Goal: Information Seeking & Learning: Learn about a topic

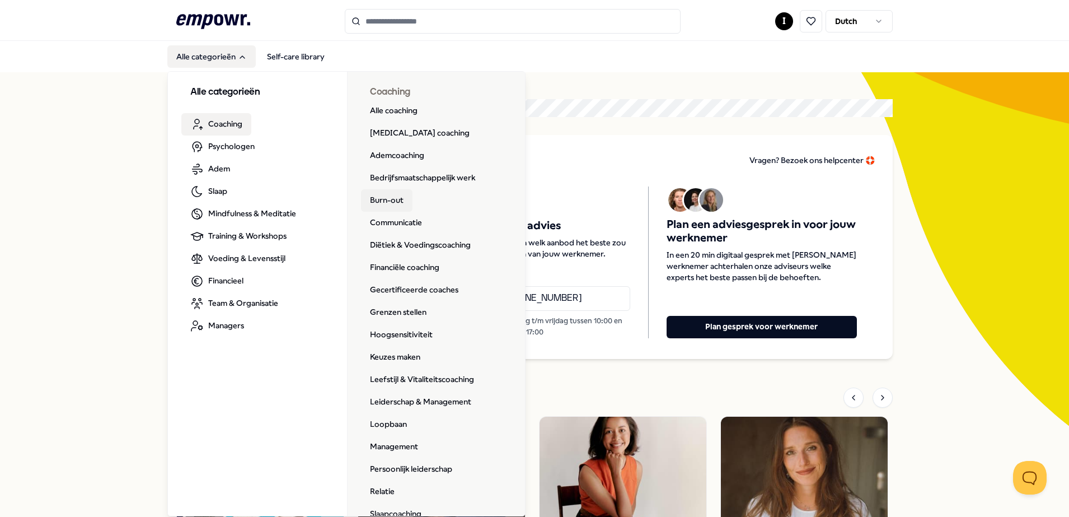
click at [378, 197] on link "Burn-out" at bounding box center [387, 200] width 52 height 22
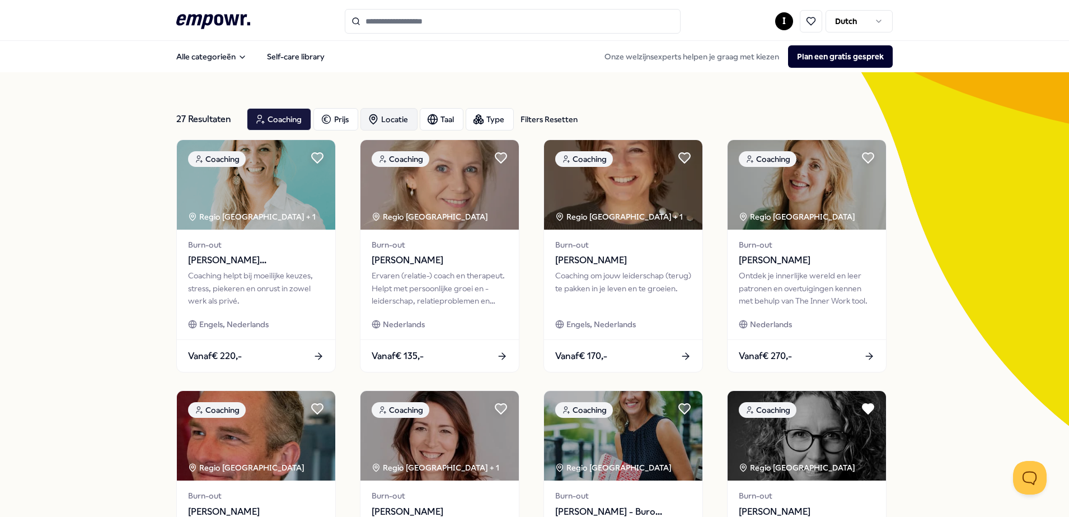
click at [389, 120] on div "Locatie" at bounding box center [389, 119] width 57 height 22
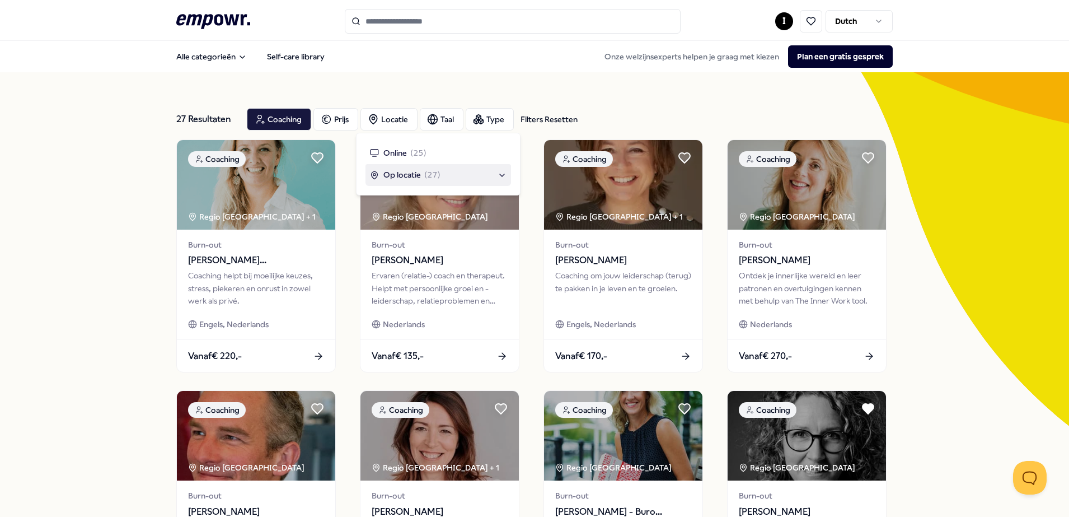
click at [409, 170] on span "Op locatie" at bounding box center [403, 175] width 38 height 12
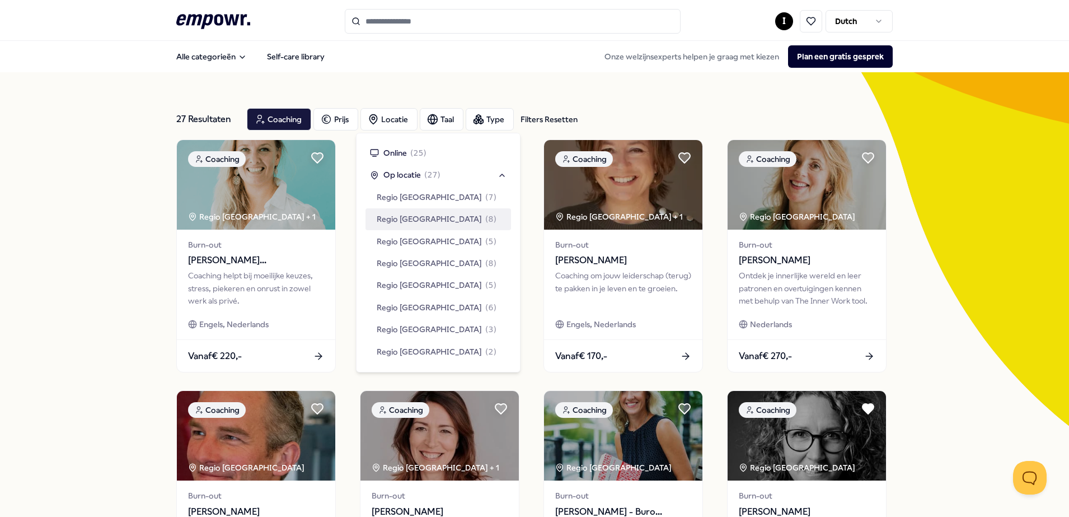
click at [411, 220] on span "Regio [GEOGRAPHIC_DATA]" at bounding box center [429, 219] width 105 height 12
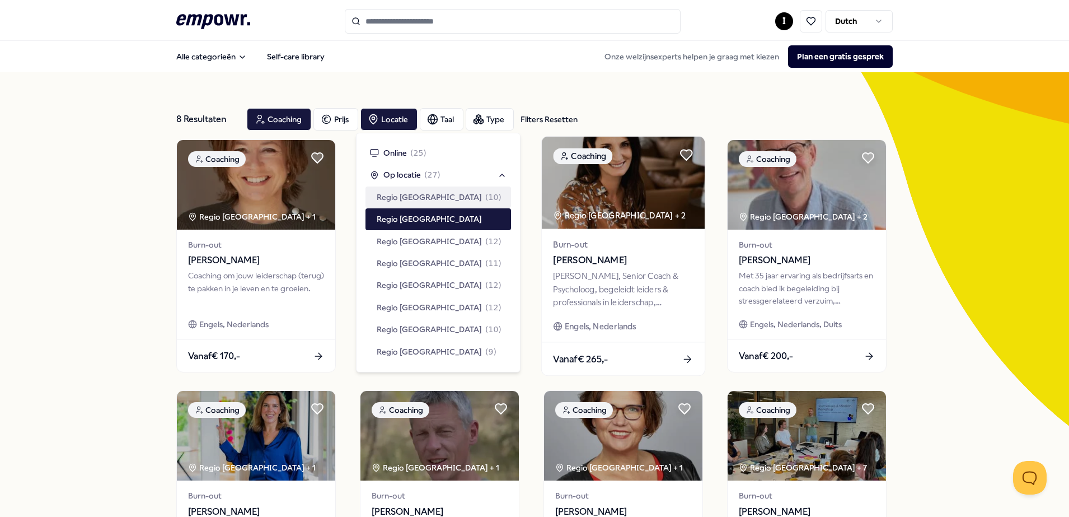
click at [606, 264] on span "[PERSON_NAME]" at bounding box center [623, 260] width 140 height 15
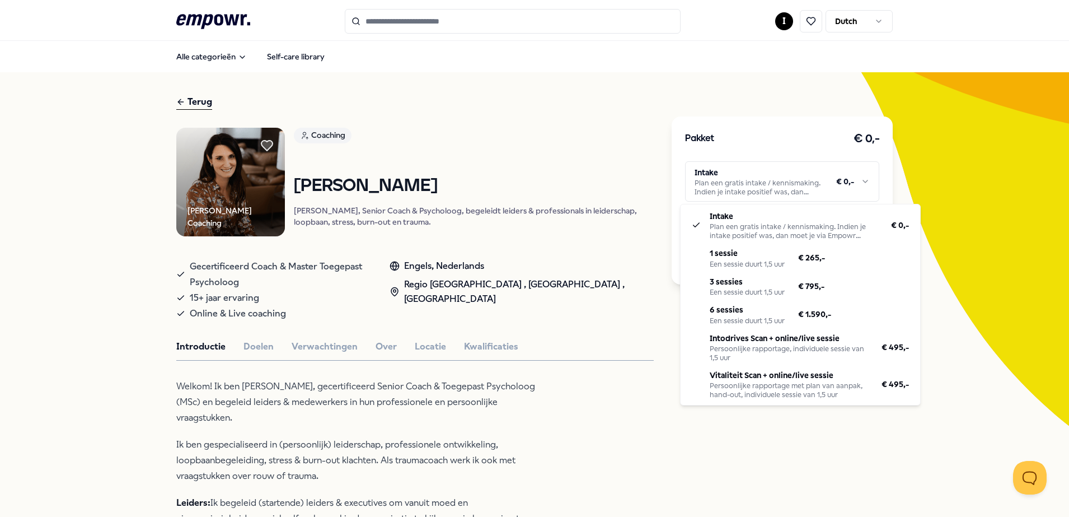
click at [767, 183] on html ".empowr-logo_svg__cls-1{fill:#03032f} I Dutch Alle categorieën Self-care librar…" at bounding box center [534, 258] width 1069 height 517
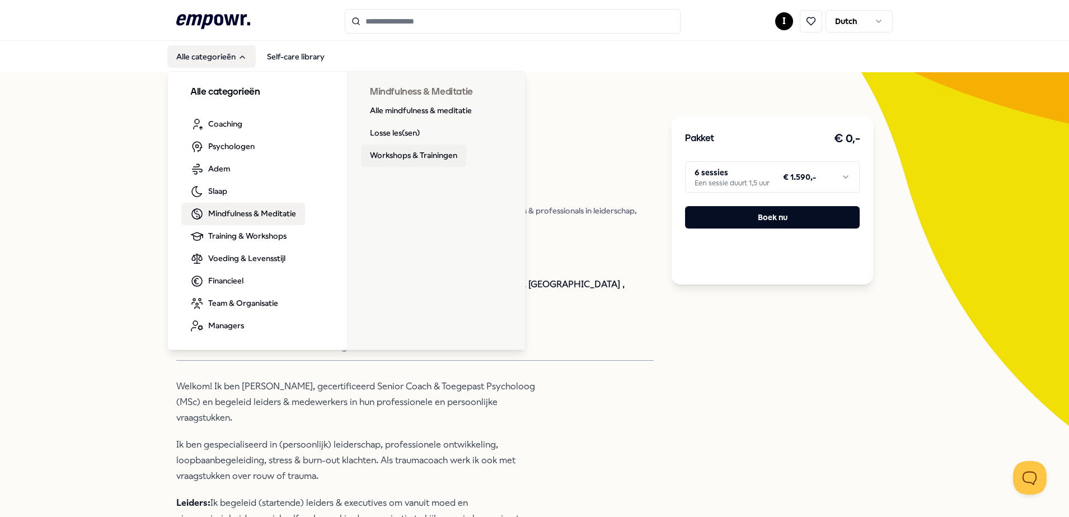
click at [415, 157] on link "Workshops & Trainingen" at bounding box center [413, 155] width 105 height 22
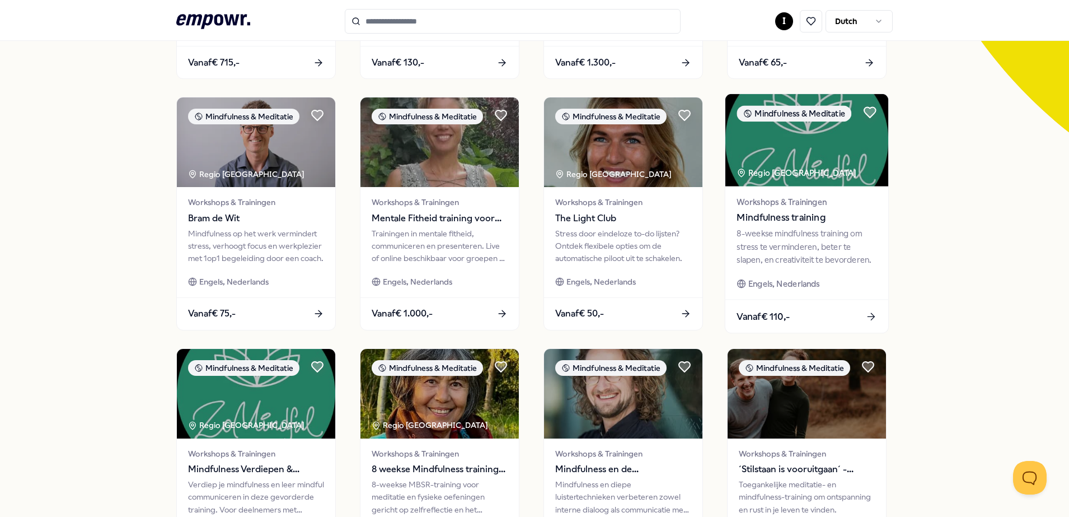
scroll to position [420, 0]
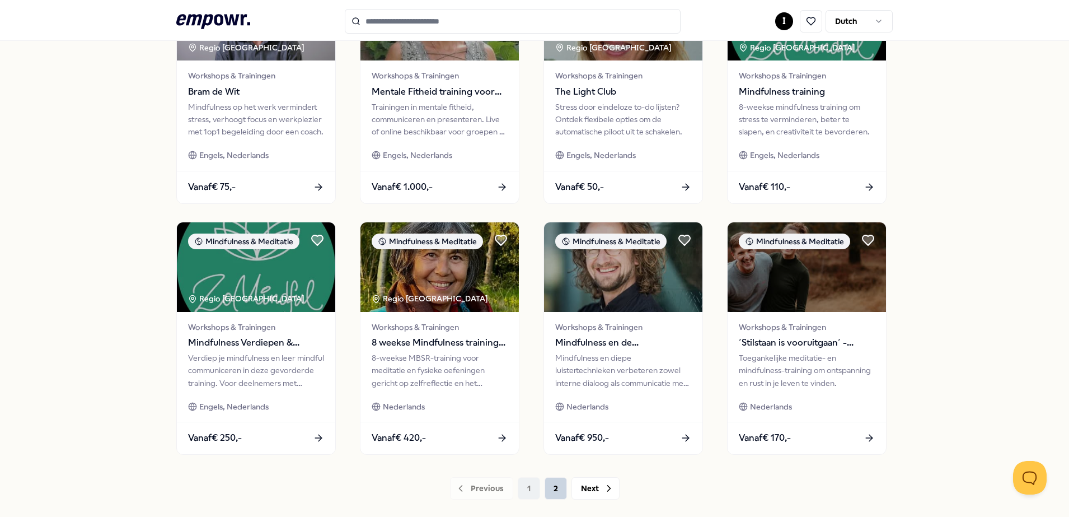
click at [554, 490] on button "2" at bounding box center [556, 488] width 22 height 22
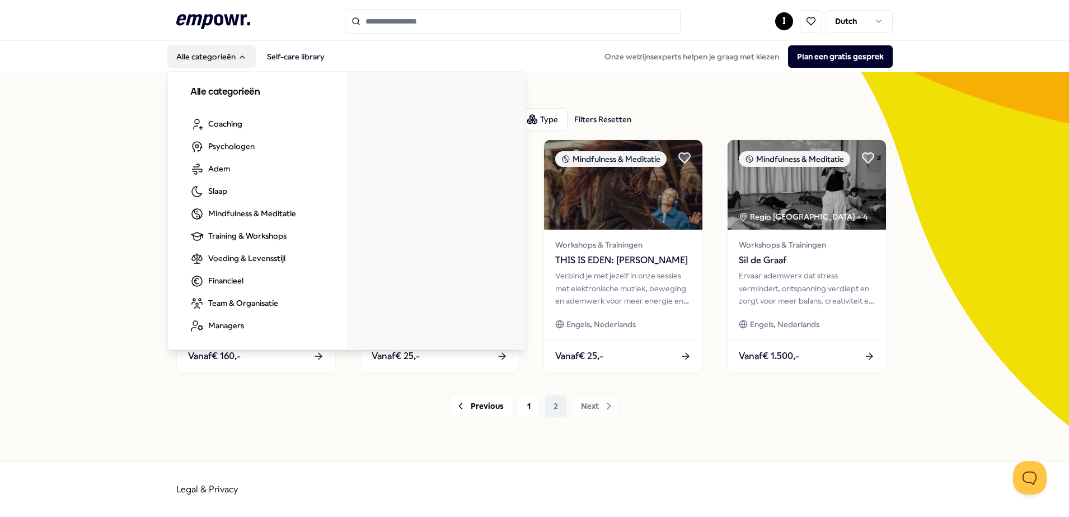
click at [209, 54] on button "Alle categorieën" at bounding box center [211, 56] width 88 height 22
click at [229, 54] on button "Alle categorieën" at bounding box center [211, 56] width 88 height 22
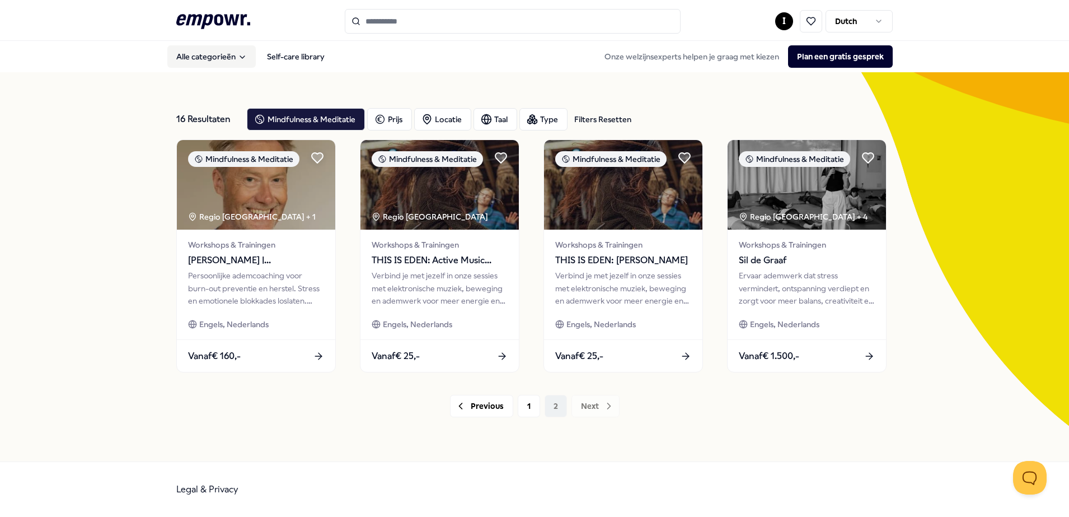
click at [238, 53] on icon "Main" at bounding box center [242, 57] width 9 height 9
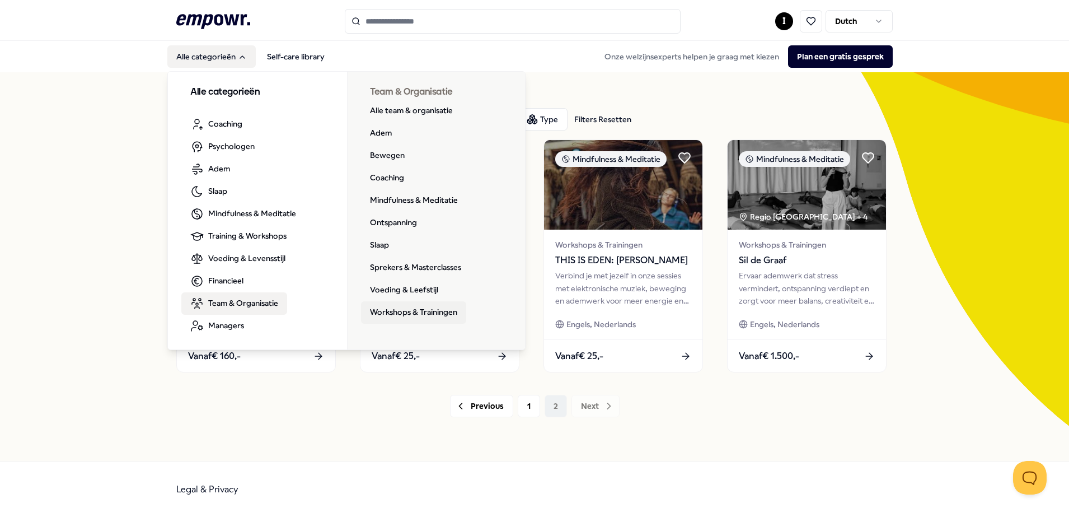
click at [428, 311] on link "Workshops & Trainingen" at bounding box center [413, 312] width 105 height 22
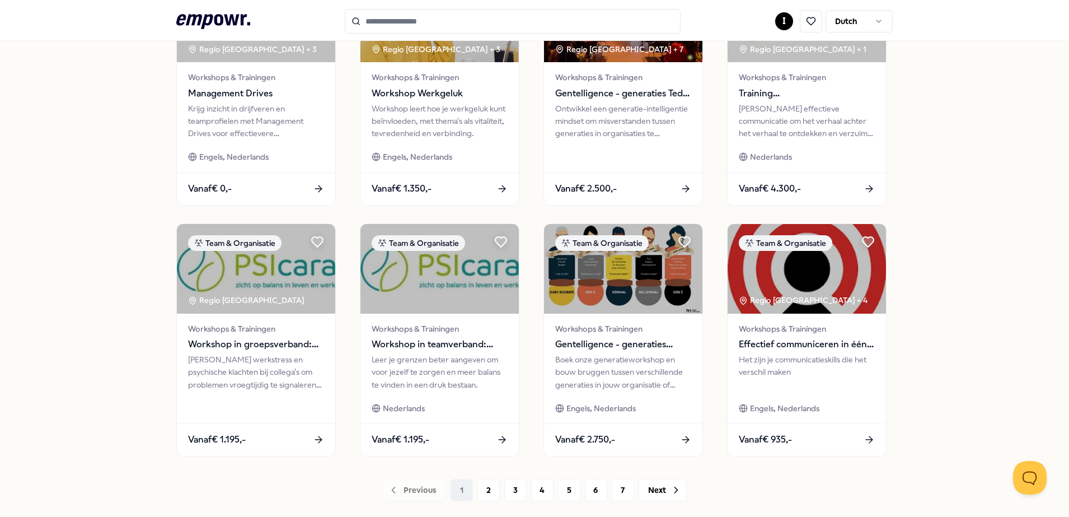
scroll to position [420, 0]
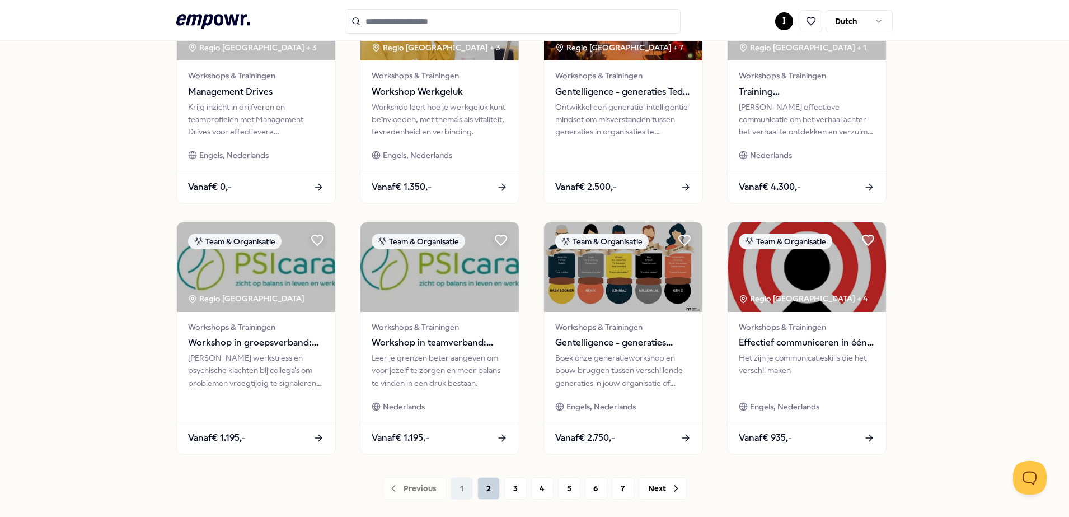
click at [483, 485] on button "2" at bounding box center [489, 488] width 22 height 22
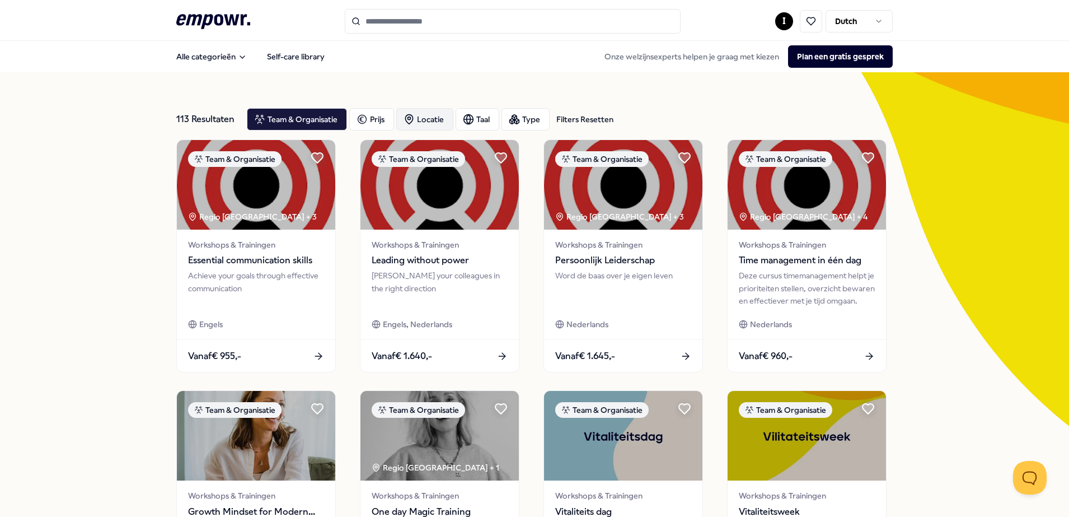
click at [429, 110] on div "Locatie" at bounding box center [424, 119] width 57 height 22
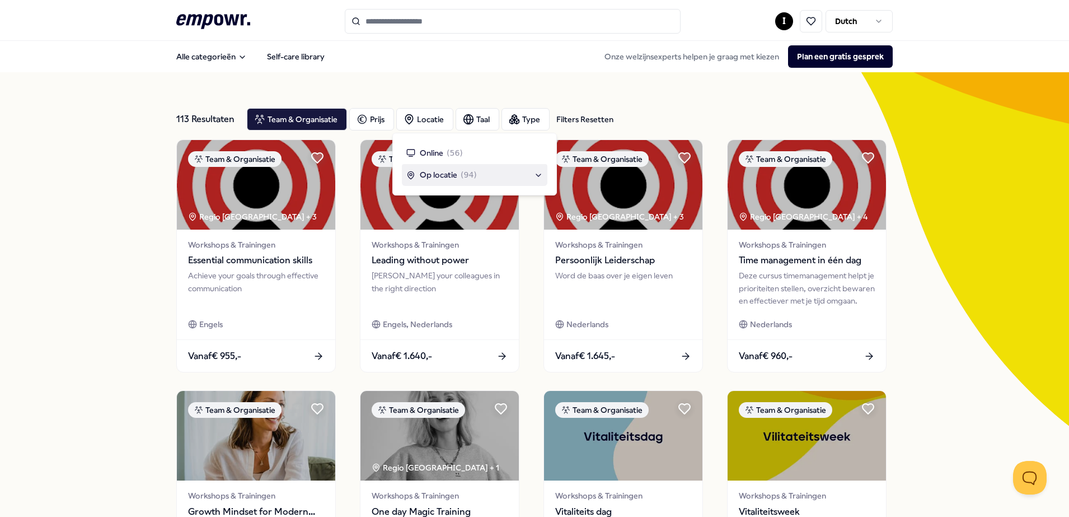
click at [430, 178] on span "Op locatie" at bounding box center [439, 175] width 38 height 12
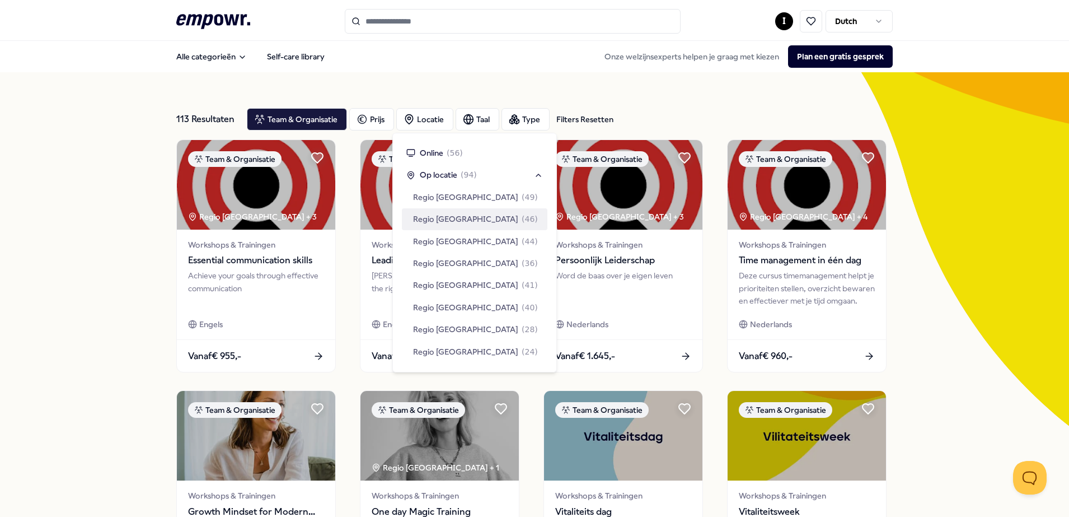
click at [445, 218] on span "Regio [GEOGRAPHIC_DATA]" at bounding box center [465, 219] width 105 height 12
